Goal: Task Accomplishment & Management: Manage account settings

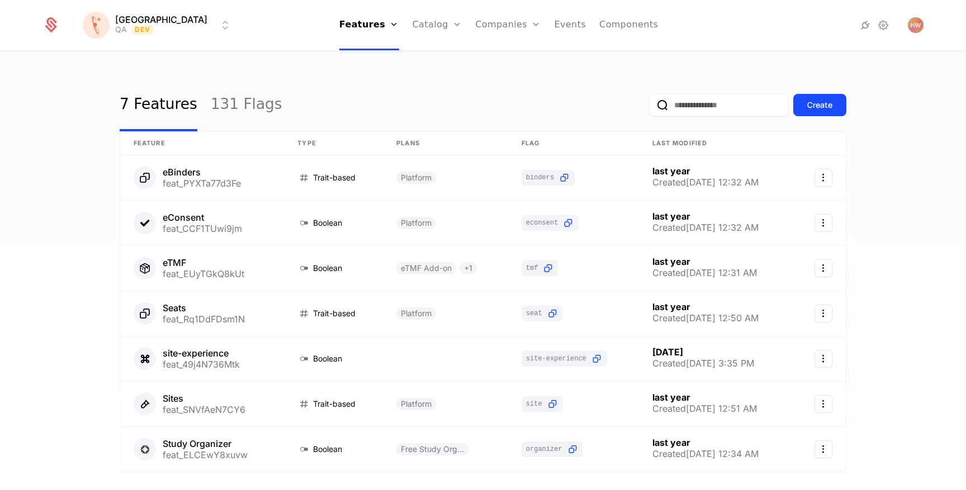
click at [244, 111] on link "131 Flags" at bounding box center [247, 105] width 72 height 53
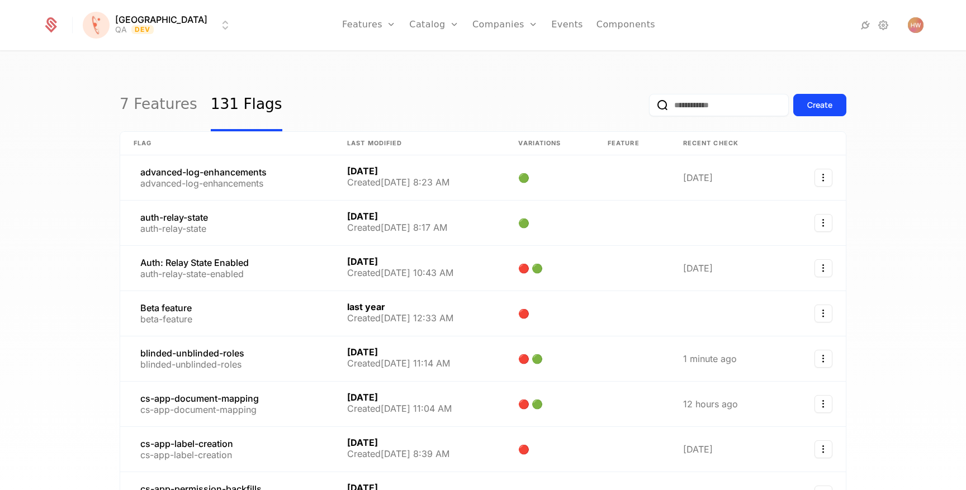
click at [673, 102] on input "email" at bounding box center [719, 105] width 140 height 22
type input "*****"
click at [649, 107] on button "submit" at bounding box center [649, 107] width 0 height 0
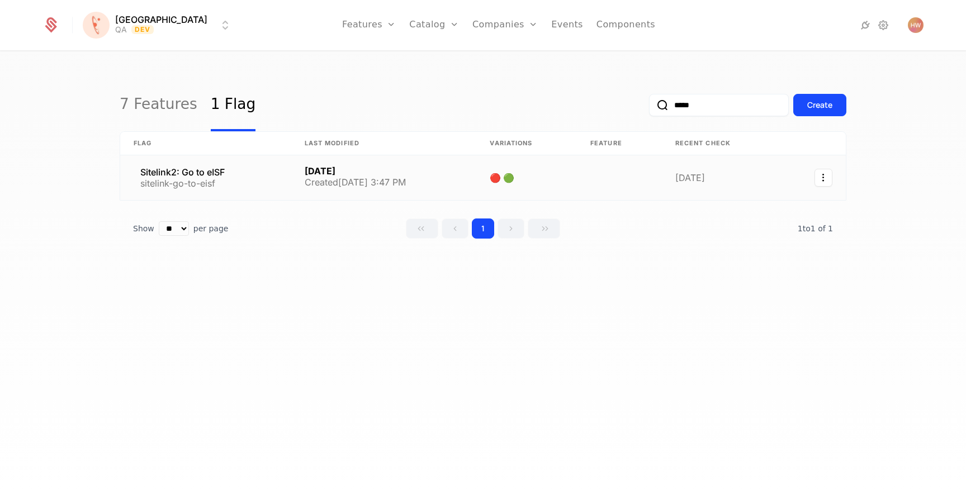
click at [255, 175] on link at bounding box center [205, 177] width 171 height 45
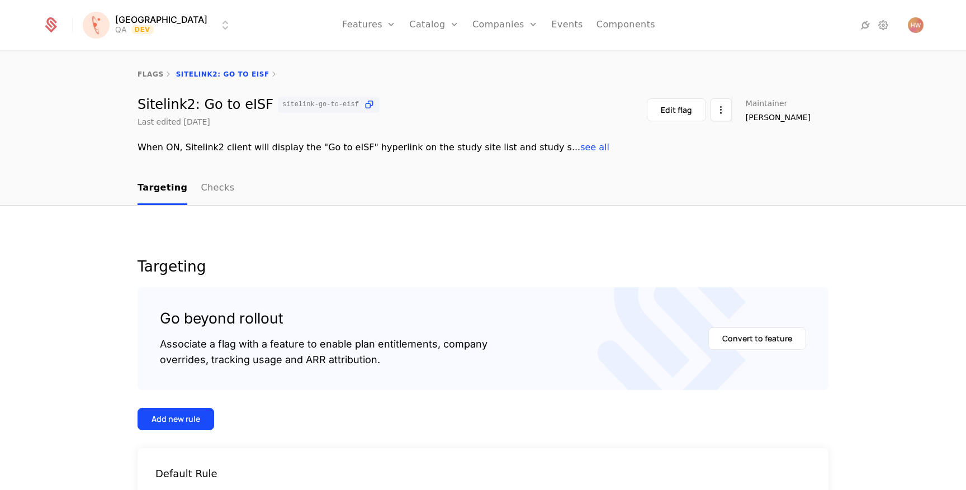
click at [142, 28] on html "[PERSON_NAME] QA Dev Features Features Flags Catalog Plans Add Ons Credits Conf…" at bounding box center [483, 245] width 966 height 490
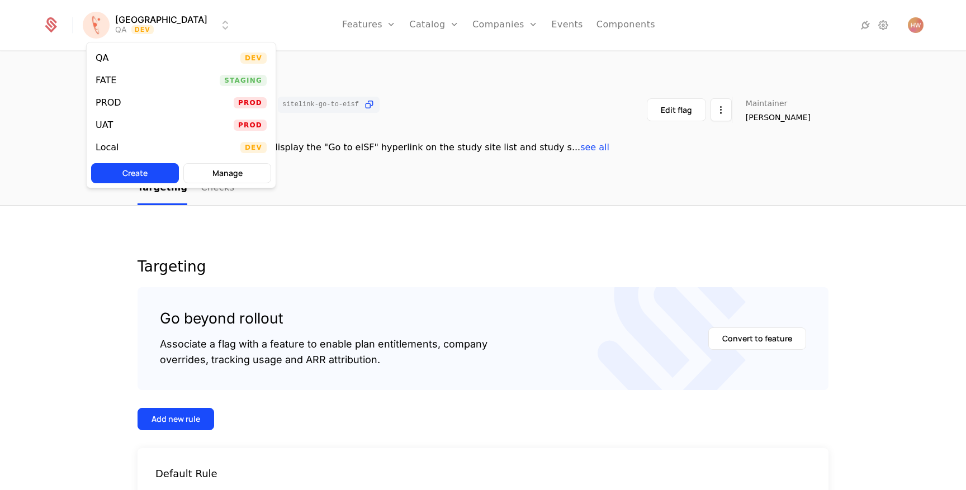
click at [160, 141] on div "Local Dev" at bounding box center [181, 147] width 189 height 22
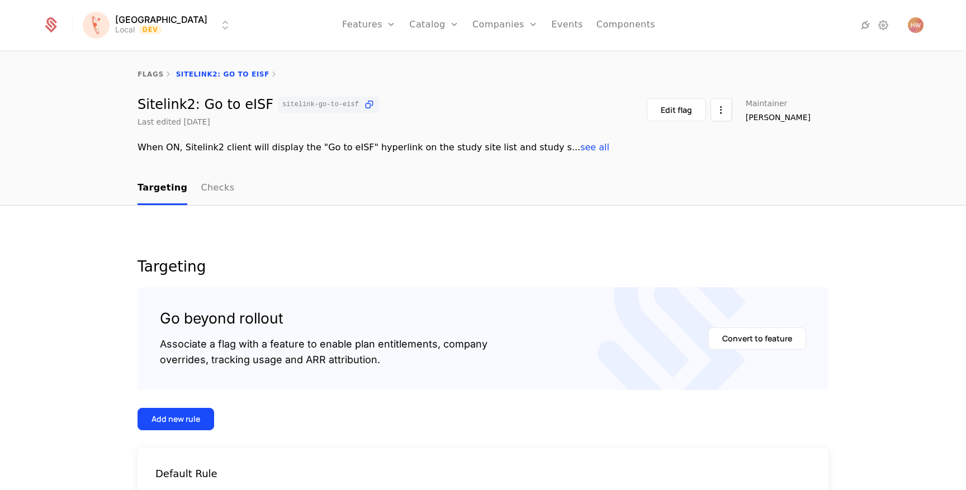
click at [151, 23] on html "[PERSON_NAME] Local Dev Features Features Flags Catalog Plans Add Ons Credits C…" at bounding box center [483, 245] width 966 height 490
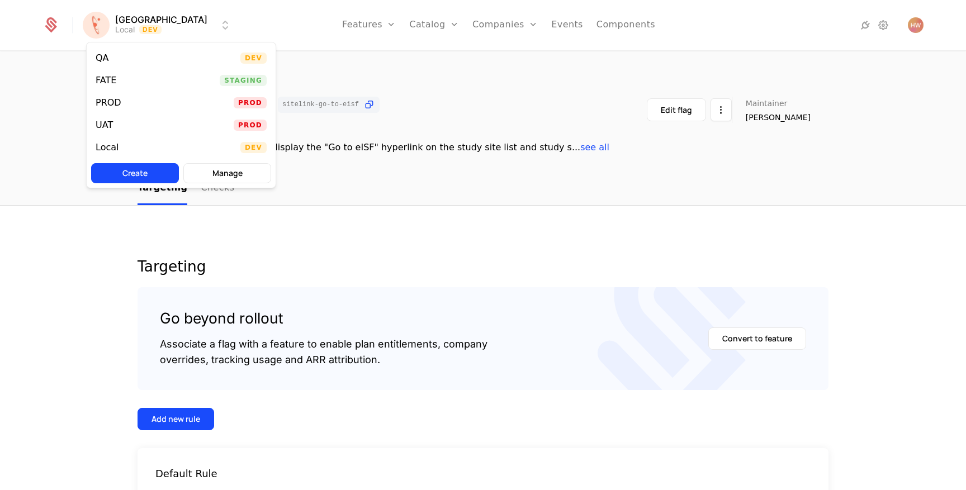
click at [156, 86] on div "FATE Staging" at bounding box center [181, 80] width 189 height 22
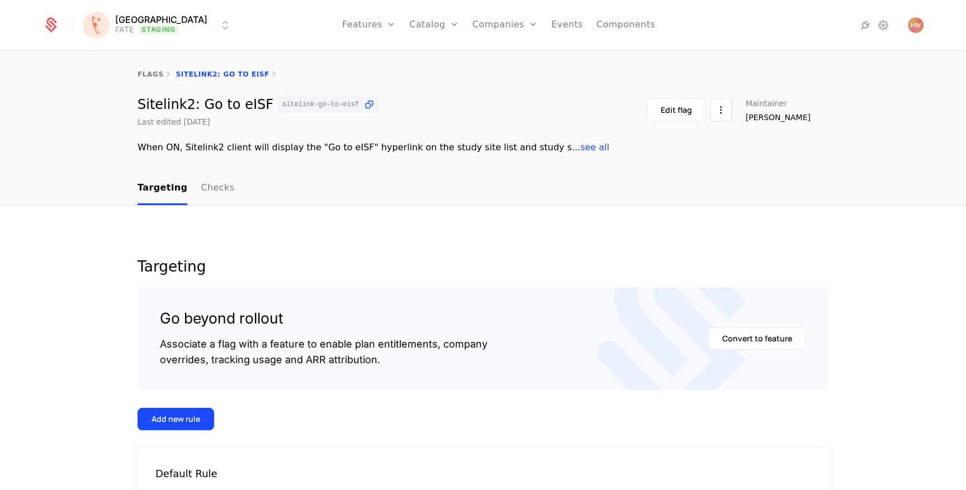
scroll to position [114, 0]
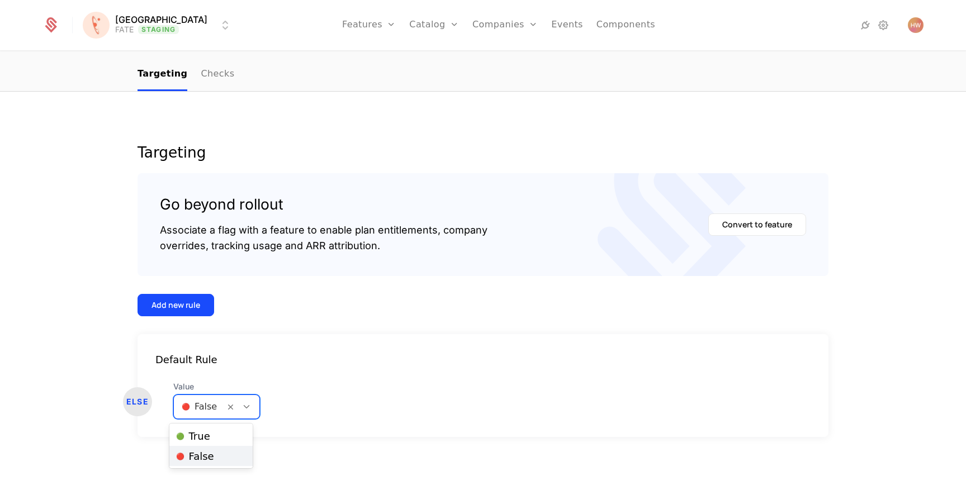
click at [201, 405] on div at bounding box center [199, 407] width 35 height 16
click at [201, 434] on span "🟢 True" at bounding box center [193, 436] width 34 height 10
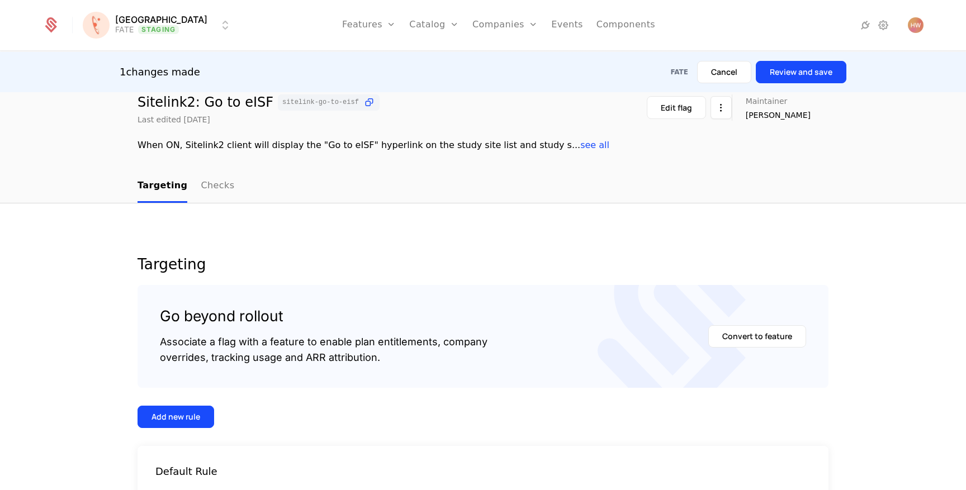
scroll to position [0, 0]
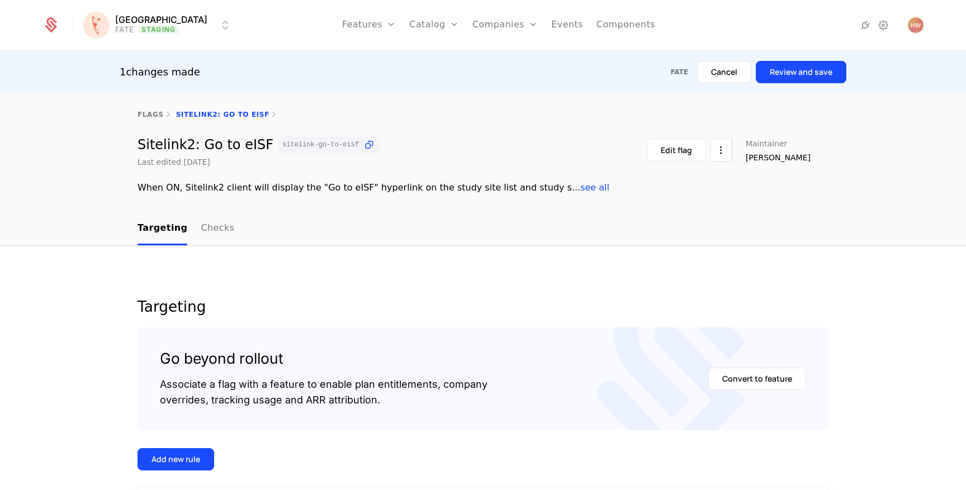
click at [798, 77] on button "Review and save" at bounding box center [801, 72] width 91 height 22
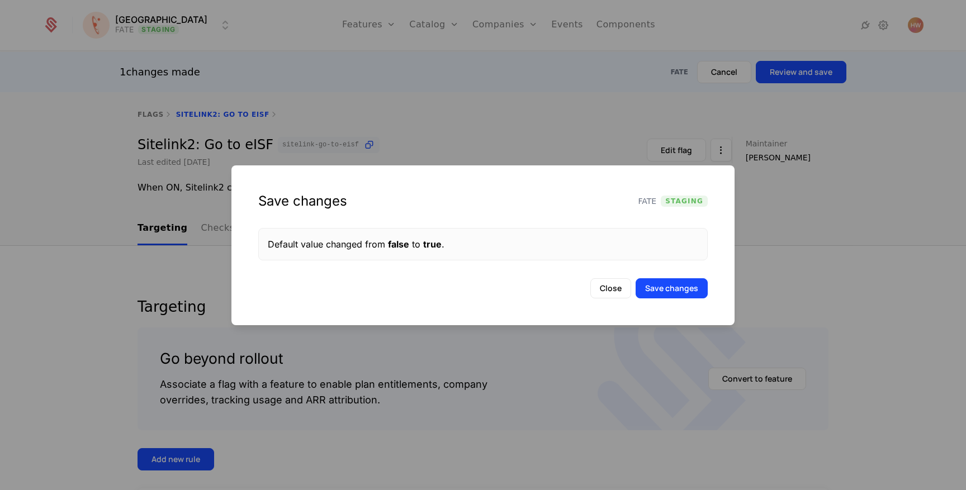
click at [667, 284] on button "Save changes" at bounding box center [671, 288] width 72 height 20
